Goal: Entertainment & Leisure: Consume media (video, audio)

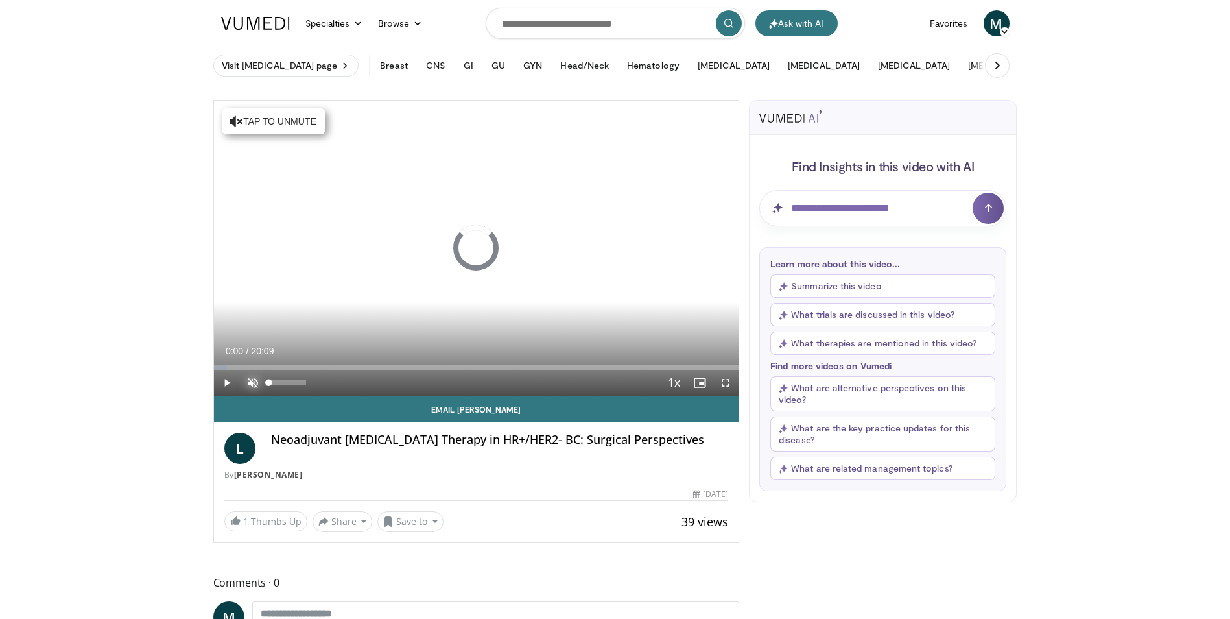
click at [254, 381] on span "Video Player" at bounding box center [253, 383] width 26 height 26
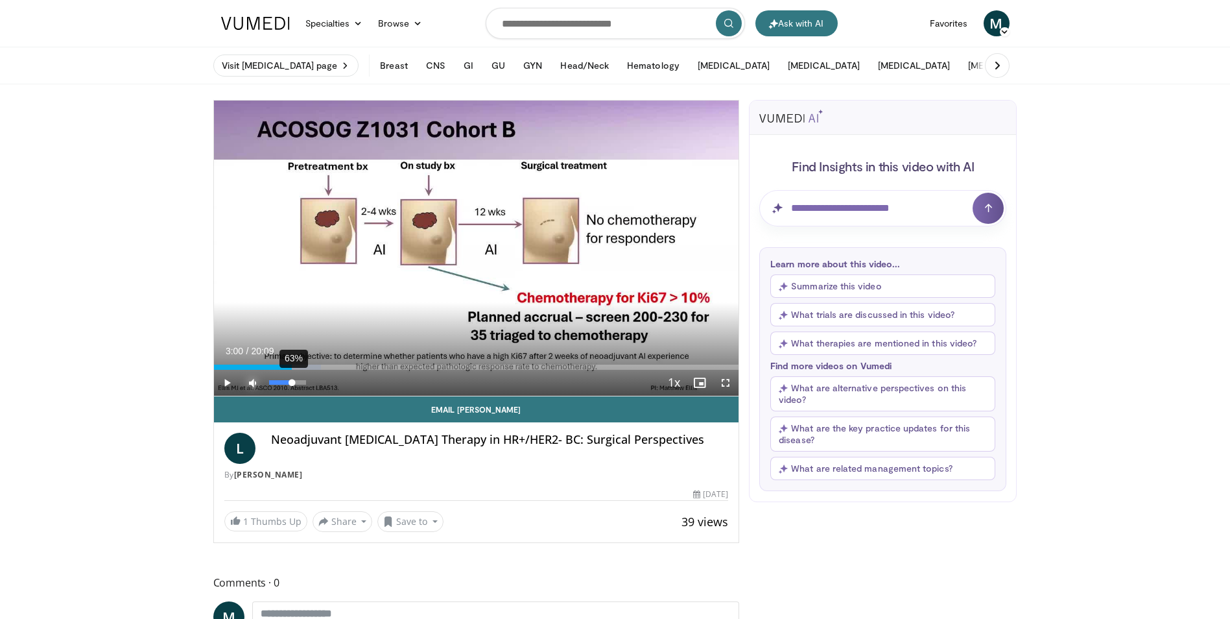
drag, startPoint x: 218, startPoint y: 368, endPoint x: 292, endPoint y: 380, distance: 74.9
click at [292, 380] on div "Current Time 3:00 / Duration 20:09 Play Skip Backward Skip Forward Mute 63% Loa…" at bounding box center [476, 383] width 525 height 26
drag, startPoint x: 302, startPoint y: 366, endPoint x: 351, endPoint y: 378, distance: 50.2
click at [351, 378] on div "Current Time 5:16 / Duration 20:09 Play Skip Backward Skip Forward Mute 63% Loa…" at bounding box center [476, 383] width 525 height 26
drag, startPoint x: 355, startPoint y: 368, endPoint x: 375, endPoint y: 372, distance: 20.6
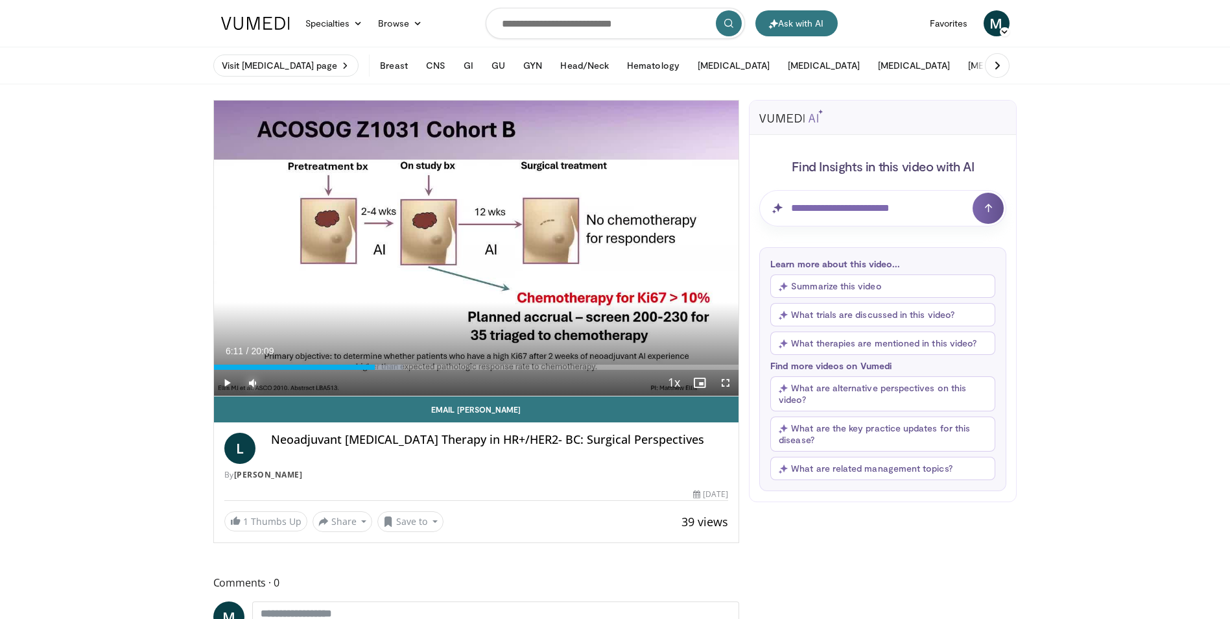
click at [375, 372] on div "Current Time 6:11 / Duration 20:09 Play Skip Backward Skip Forward Mute 63% Loa…" at bounding box center [476, 383] width 525 height 26
drag, startPoint x: 379, startPoint y: 368, endPoint x: 388, endPoint y: 370, distance: 9.3
click at [388, 370] on div "Current Time 6:41 / Duration 20:09 Play Skip Backward Skip Forward Mute 63% Loa…" at bounding box center [476, 383] width 525 height 26
drag, startPoint x: 389, startPoint y: 369, endPoint x: 480, endPoint y: 371, distance: 90.8
click at [480, 371] on div "Current Time 10:13 / Duration 20:09 Play Skip Backward Skip Forward Mute 63% Lo…" at bounding box center [476, 383] width 525 height 26
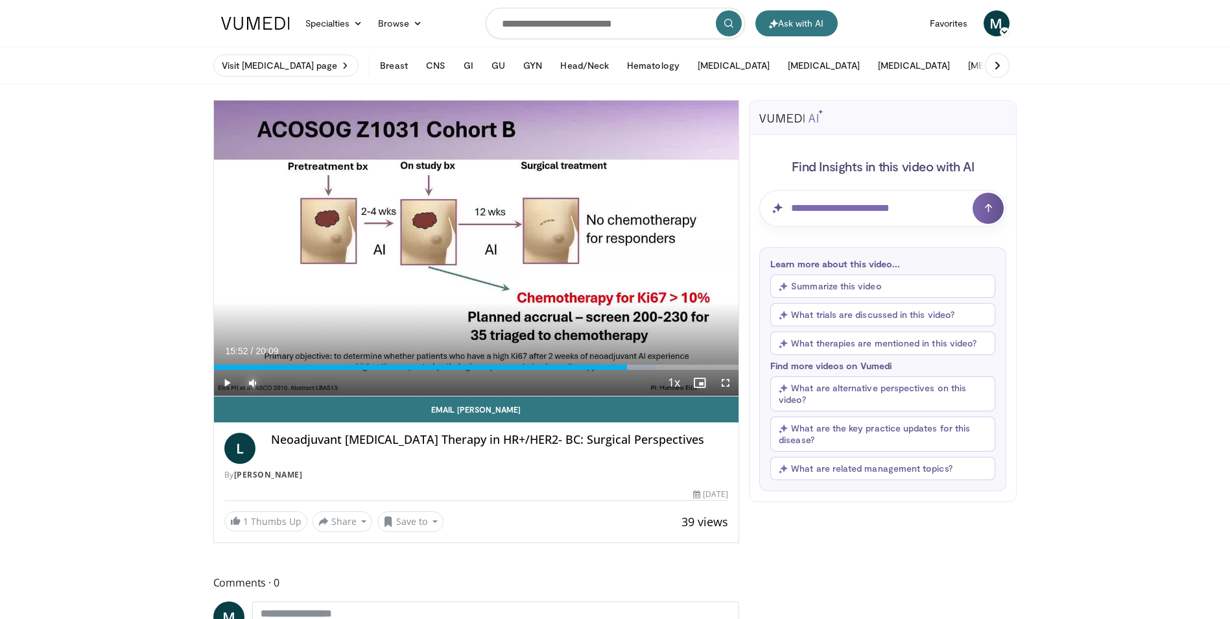
drag, startPoint x: 483, startPoint y: 365, endPoint x: 627, endPoint y: 383, distance: 145.1
click at [627, 383] on div "Current Time 15:52 / Duration 20:09 Play Skip Backward Skip Forward Mute 63% Lo…" at bounding box center [476, 383] width 525 height 26
drag, startPoint x: 670, startPoint y: 362, endPoint x: 683, endPoint y: 366, distance: 13.5
click at [683, 366] on div "Loaded : 93.50% 17:59 18:01" at bounding box center [476, 363] width 525 height 12
drag, startPoint x: 688, startPoint y: 368, endPoint x: 701, endPoint y: 368, distance: 13.6
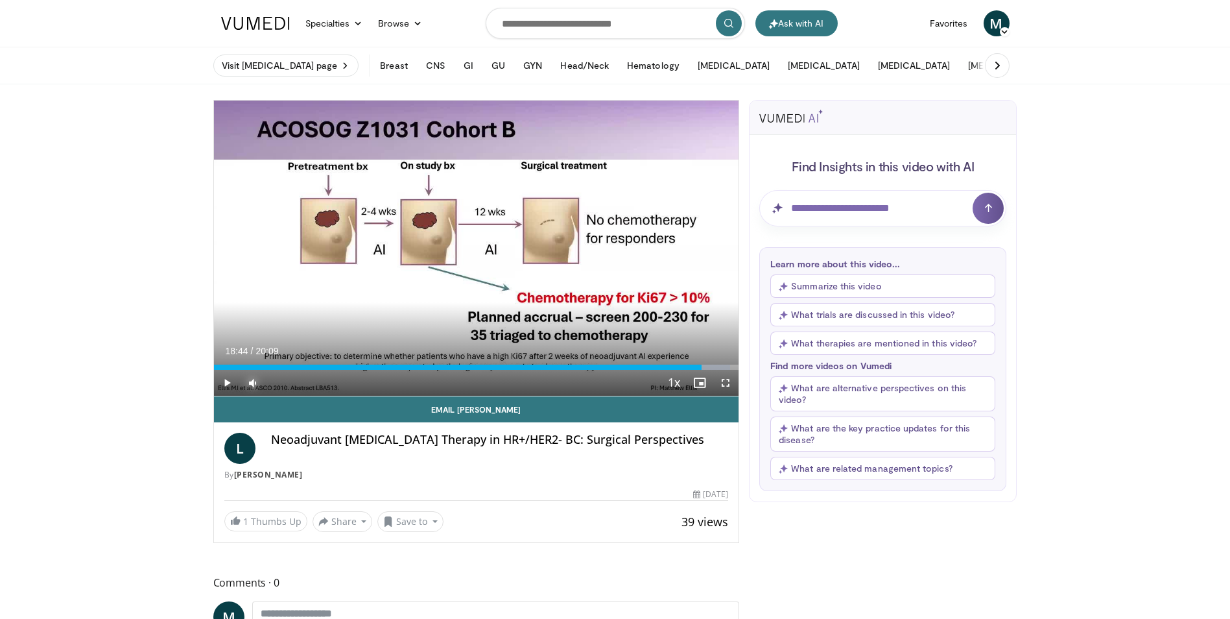
click at [701, 368] on div "Progress Bar" at bounding box center [701, 366] width 1 height 5
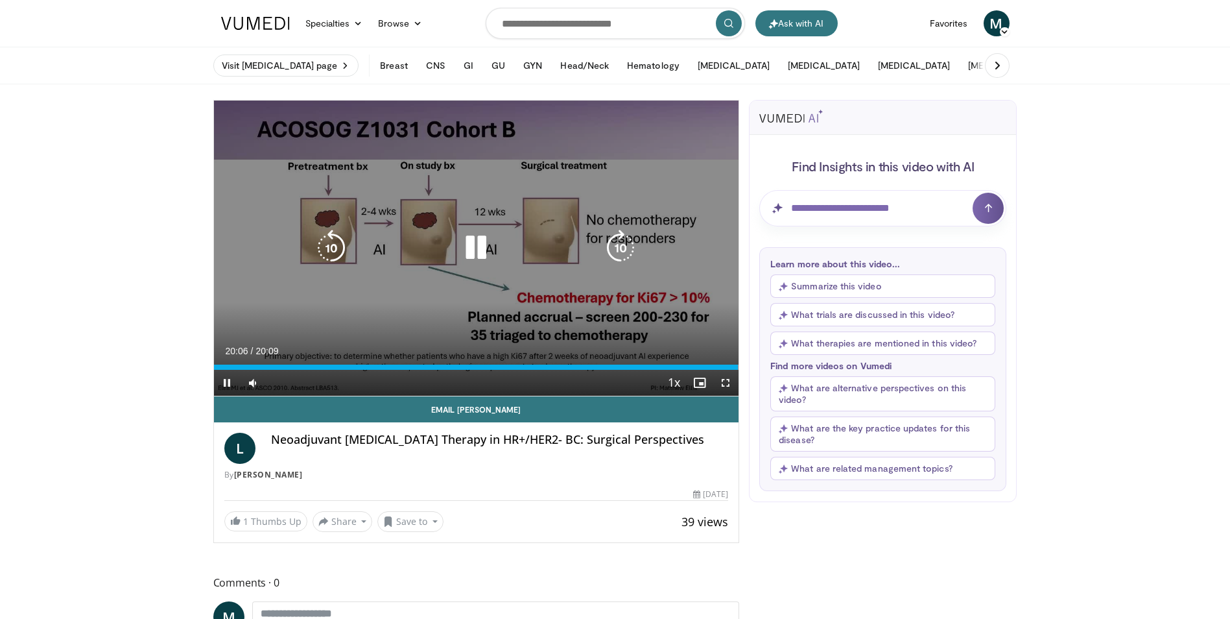
click at [478, 252] on icon "Video Player" at bounding box center [476, 248] width 36 height 36
